Goal: Navigation & Orientation: Find specific page/section

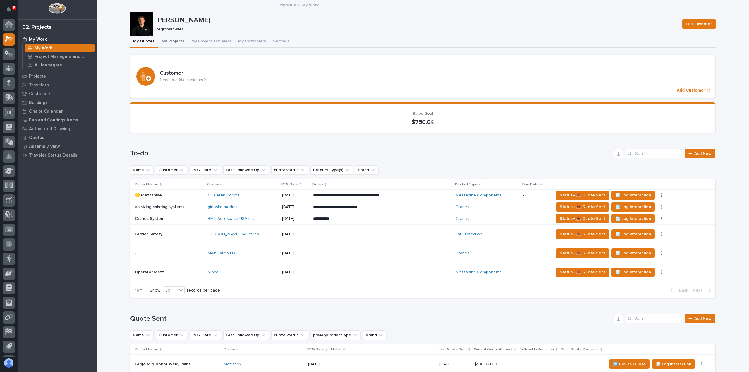
drag, startPoint x: 165, startPoint y: 41, endPoint x: 163, endPoint y: 43, distance: 3.5
click at [165, 41] on button "My Projects" at bounding box center [173, 42] width 30 height 12
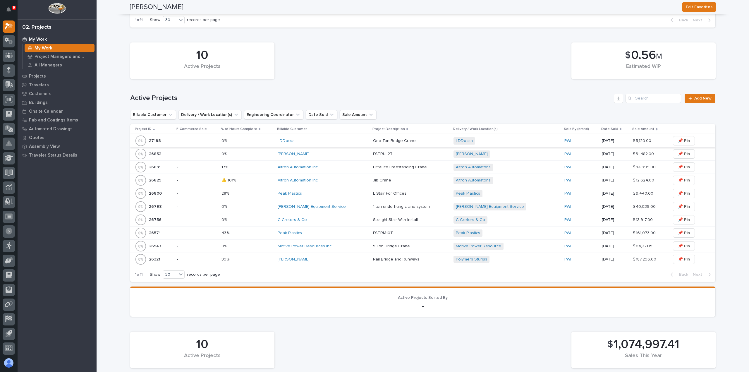
scroll to position [176, 0]
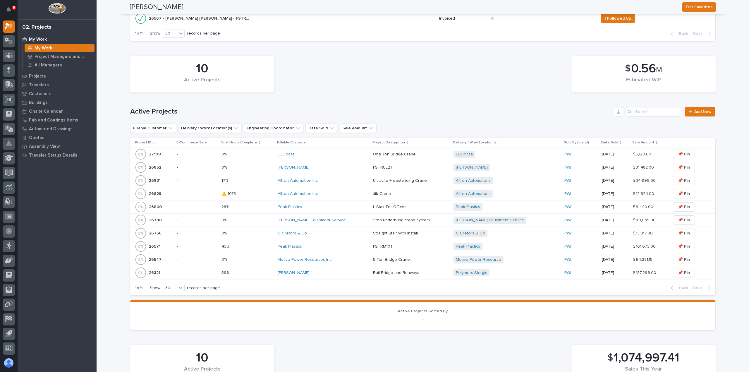
click at [343, 247] on div "Peak Plastics" at bounding box center [323, 246] width 91 height 5
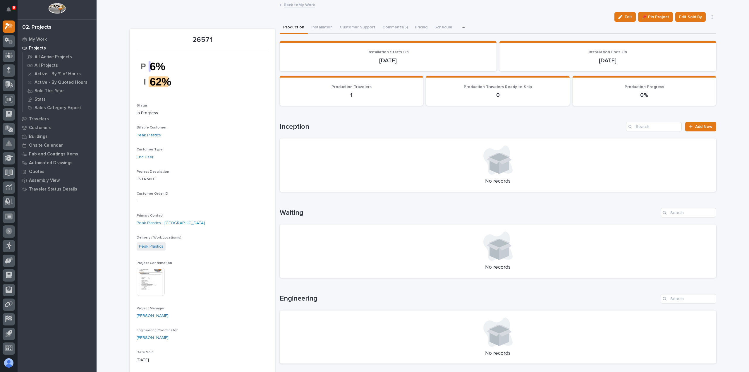
click at [304, 4] on link "Back to My Work" at bounding box center [299, 4] width 31 height 7
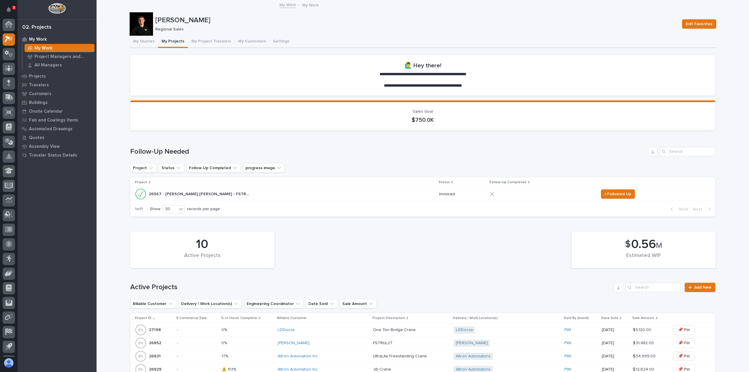
scroll to position [13, 0]
click at [143, 40] on button "My Quotes" at bounding box center [144, 42] width 28 height 12
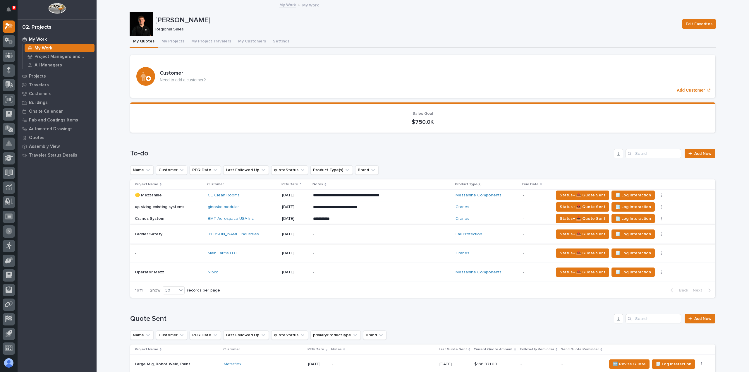
scroll to position [29, 0]
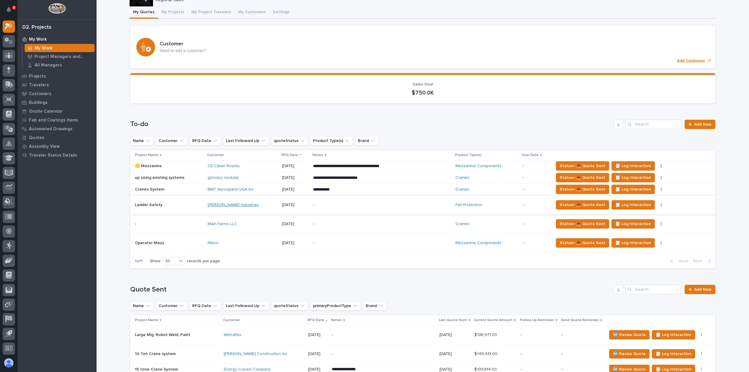
click at [224, 205] on link "[PERSON_NAME] Industries" at bounding box center [233, 205] width 51 height 5
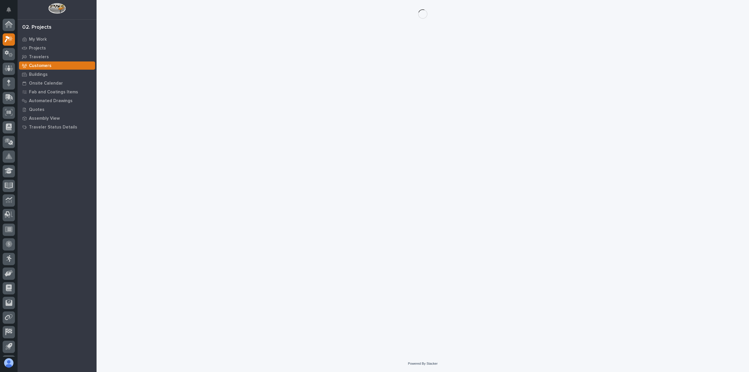
scroll to position [13, 0]
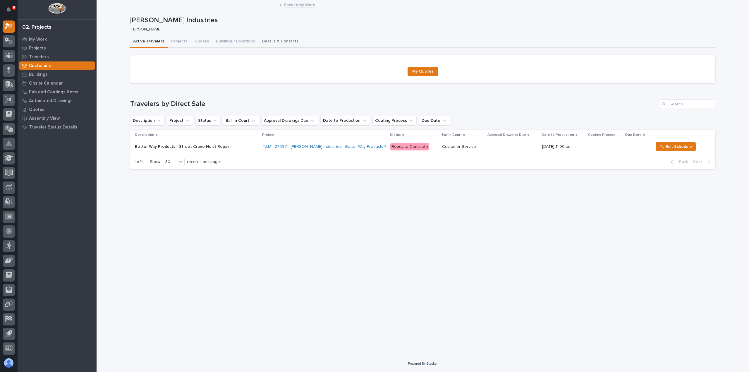
click at [277, 42] on button "Details & Contacts" at bounding box center [280, 42] width 44 height 12
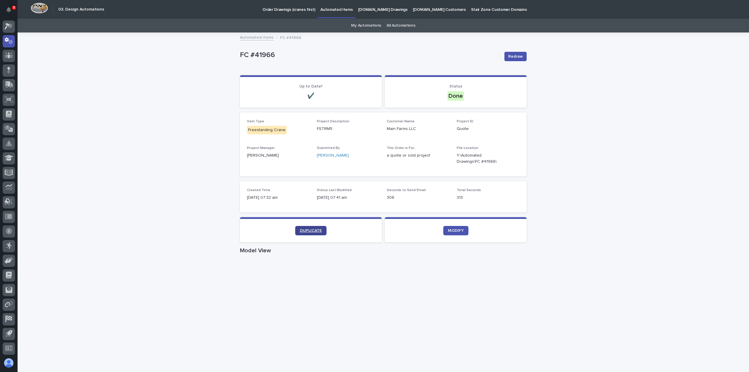
click at [313, 231] on span "DUPLICATE" at bounding box center [311, 231] width 22 height 4
